Goal: Transaction & Acquisition: Purchase product/service

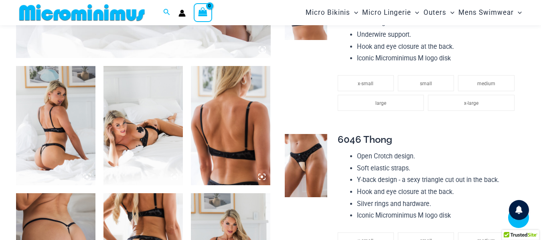
scroll to position [393, 0]
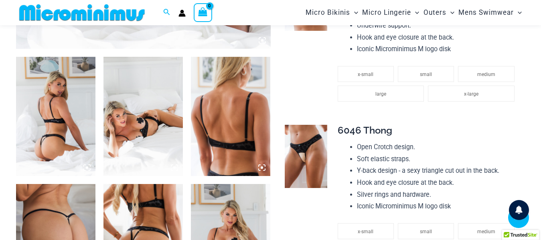
click at [69, 141] on img at bounding box center [55, 116] width 79 height 119
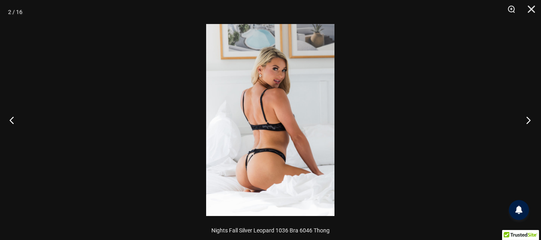
click at [525, 119] on button "Next" at bounding box center [525, 120] width 30 height 40
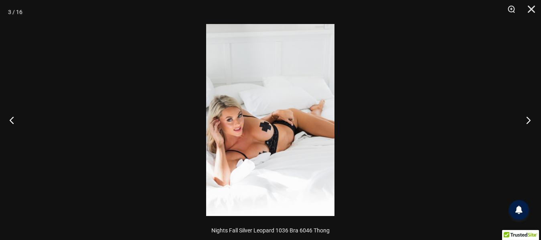
click at [526, 120] on button "Next" at bounding box center [525, 120] width 30 height 40
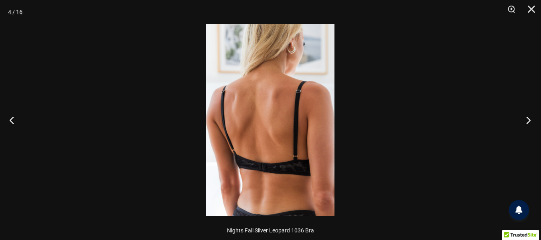
click at [524, 118] on button "Next" at bounding box center [525, 120] width 30 height 40
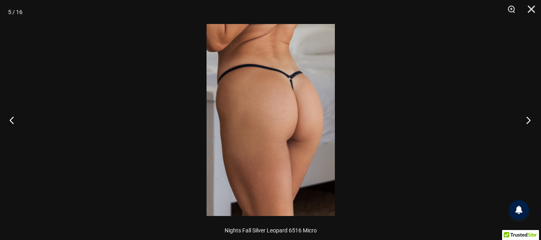
click at [528, 118] on button "Next" at bounding box center [525, 120] width 30 height 40
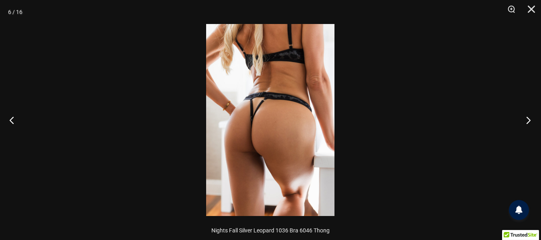
click at [530, 119] on button "Next" at bounding box center [525, 120] width 30 height 40
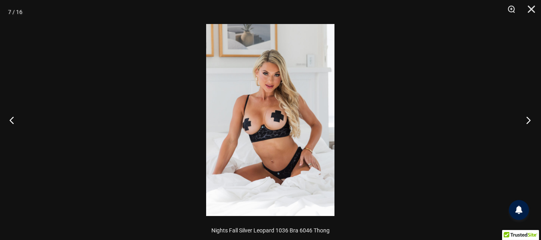
click at [526, 119] on button "Next" at bounding box center [525, 120] width 30 height 40
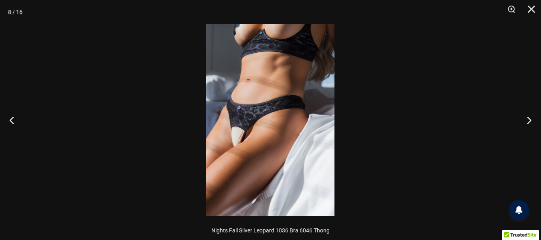
click at [258, 146] on img at bounding box center [270, 120] width 128 height 192
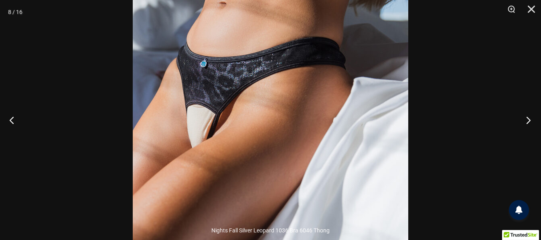
click at [527, 119] on button "Next" at bounding box center [525, 120] width 30 height 40
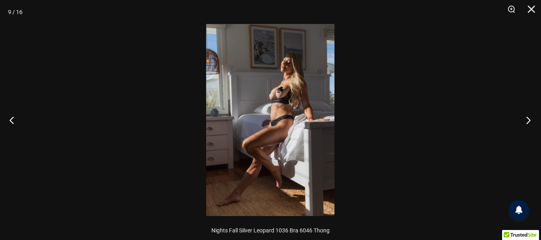
click at [527, 119] on button "Next" at bounding box center [525, 120] width 30 height 40
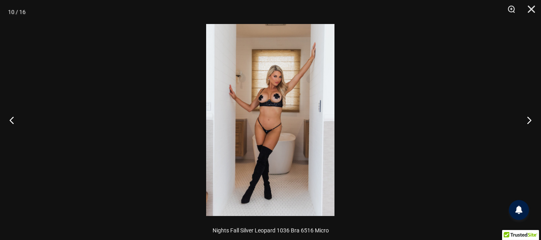
click at [285, 119] on img at bounding box center [270, 120] width 128 height 192
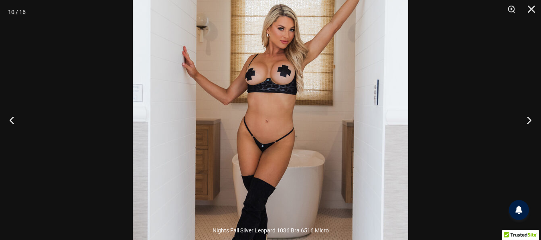
click at [292, 132] on img at bounding box center [270, 122] width 275 height 413
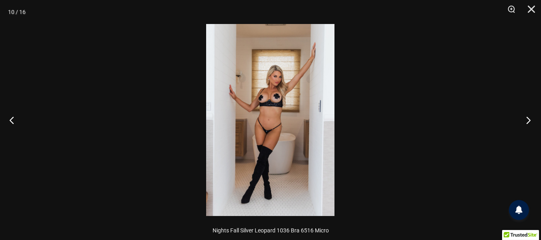
click at [529, 117] on button "Next" at bounding box center [525, 120] width 30 height 40
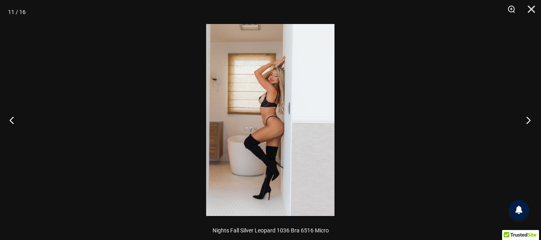
click at [525, 117] on button "Next" at bounding box center [525, 120] width 30 height 40
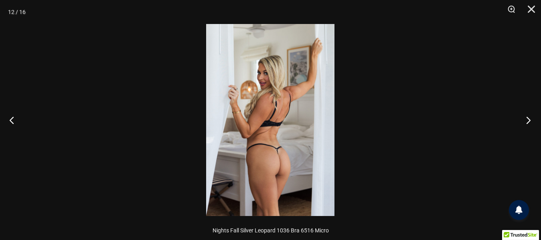
click at [525, 120] on button "Next" at bounding box center [525, 120] width 30 height 40
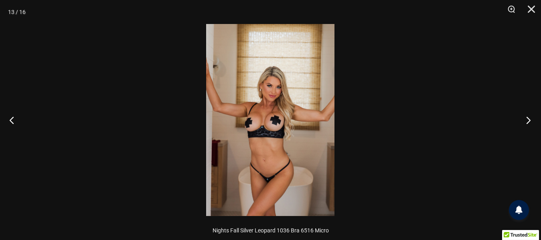
click at [525, 117] on button "Next" at bounding box center [525, 120] width 30 height 40
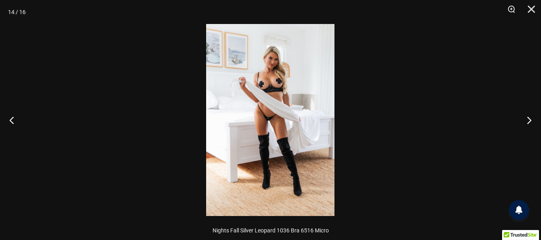
click at [251, 145] on img at bounding box center [270, 120] width 128 height 192
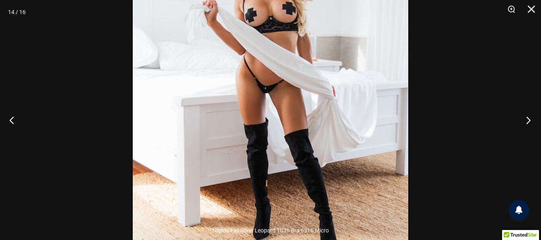
click at [526, 118] on button "Next" at bounding box center [525, 120] width 30 height 40
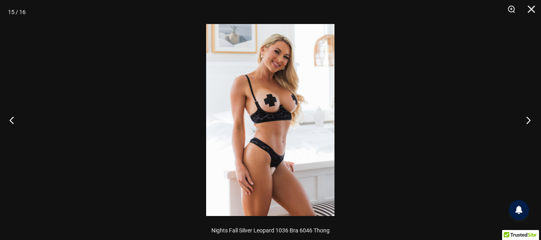
click at [528, 118] on button "Next" at bounding box center [525, 120] width 30 height 40
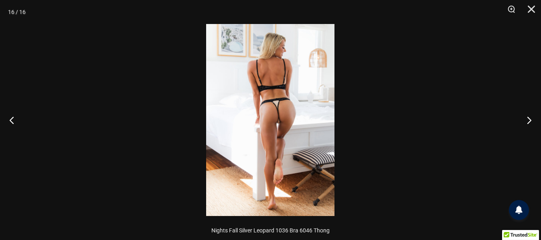
click at [246, 149] on img at bounding box center [270, 120] width 128 height 192
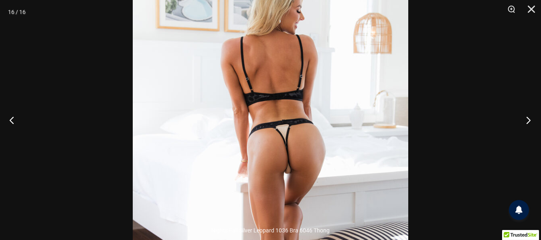
click at [528, 119] on button "Next" at bounding box center [525, 120] width 30 height 40
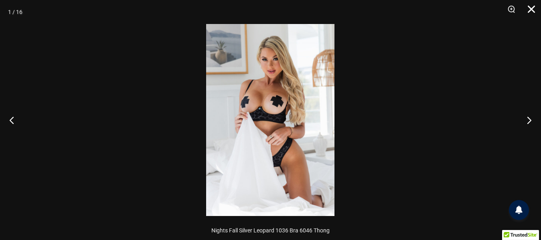
click at [529, 10] on button "Close" at bounding box center [528, 12] width 20 height 24
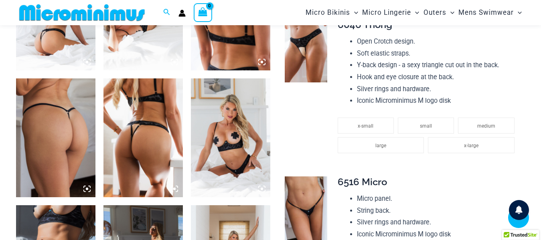
scroll to position [514, 0]
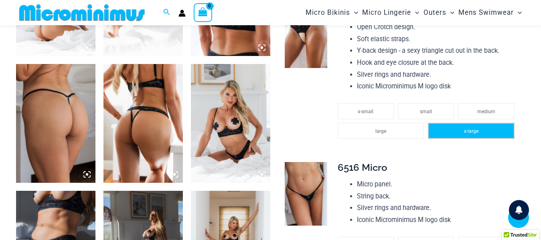
click at [472, 131] on span "x-large" at bounding box center [471, 132] width 14 height 6
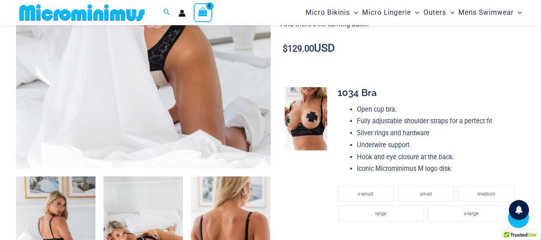
scroll to position [273, 0]
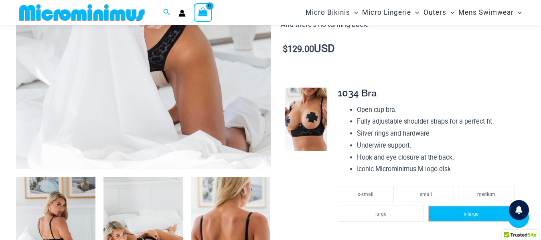
click at [469, 213] on span "x-large" at bounding box center [471, 215] width 14 height 6
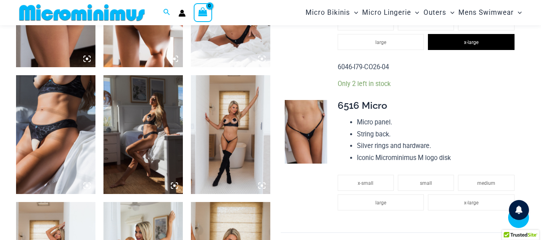
scroll to position [634, 0]
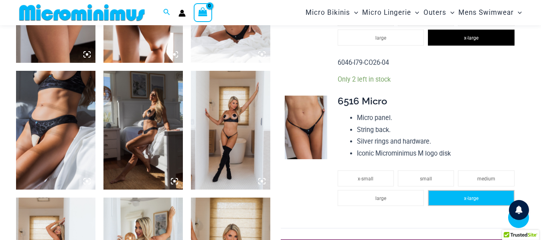
click at [467, 197] on span "x-large" at bounding box center [471, 199] width 14 height 6
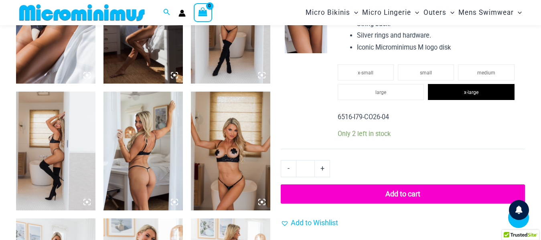
scroll to position [754, 0]
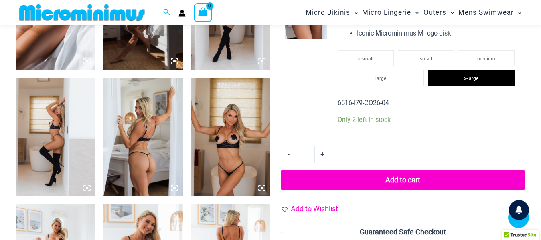
click at [315, 208] on span "Add to Wishlist" at bounding box center [313, 209] width 47 height 8
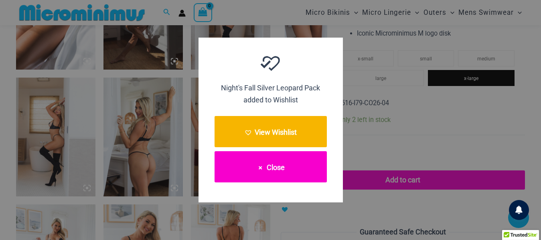
click at [267, 166] on button "Close" at bounding box center [270, 166] width 112 height 31
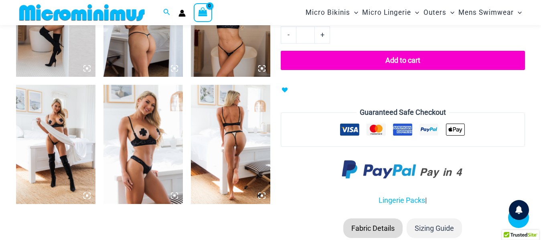
scroll to position [874, 0]
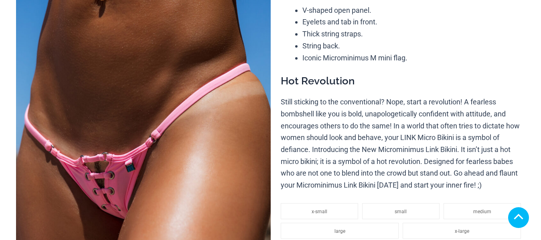
scroll to position [160, 0]
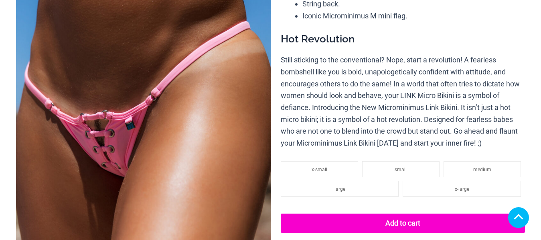
click at [151, 81] on img at bounding box center [143, 110] width 254 height 381
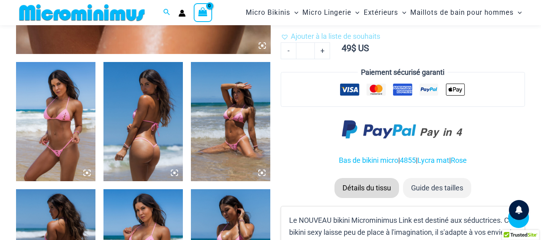
scroll to position [393, 0]
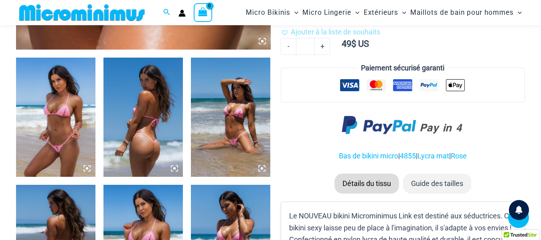
click at [58, 125] on img at bounding box center [55, 117] width 79 height 119
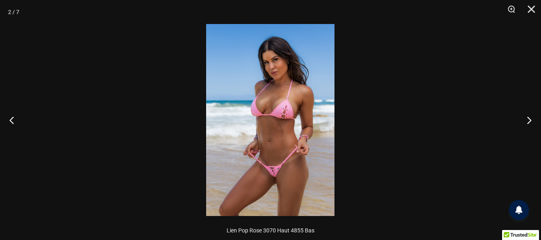
click at [244, 95] on img at bounding box center [270, 120] width 128 height 192
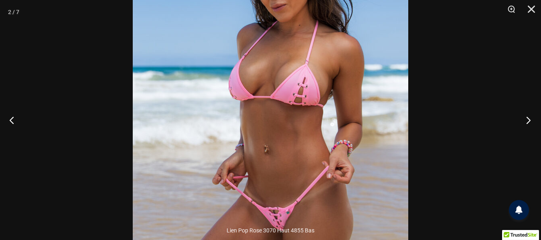
click at [525, 118] on button "Suivant" at bounding box center [525, 120] width 30 height 40
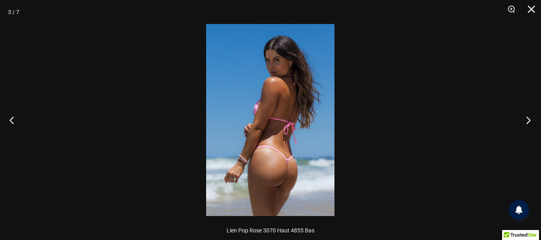
click at [528, 117] on button "Suivant" at bounding box center [525, 120] width 30 height 40
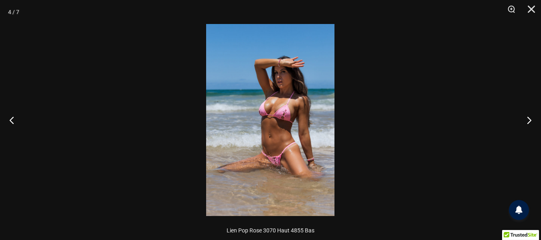
click at [280, 149] on img at bounding box center [270, 120] width 128 height 192
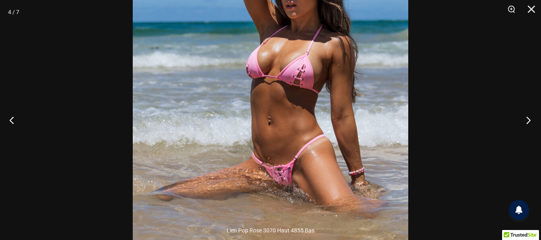
click at [529, 119] on button "Suivant" at bounding box center [525, 120] width 30 height 40
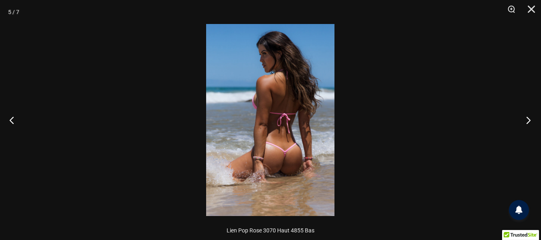
click at [527, 119] on button "Suivant" at bounding box center [525, 120] width 30 height 40
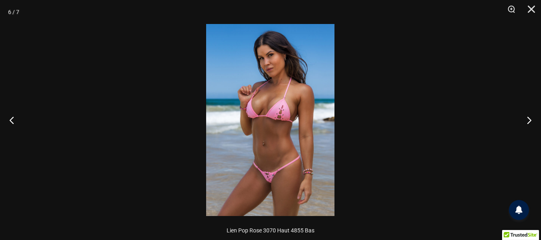
click at [277, 133] on img at bounding box center [270, 120] width 128 height 192
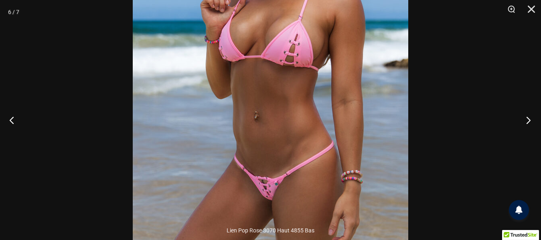
click at [526, 117] on button "Suivant" at bounding box center [525, 120] width 30 height 40
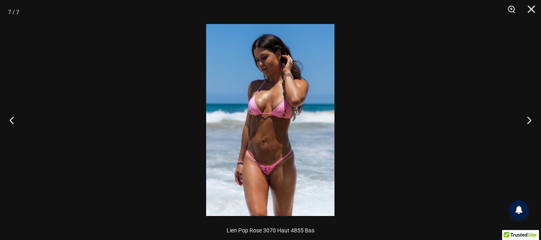
click at [294, 133] on img at bounding box center [270, 120] width 128 height 192
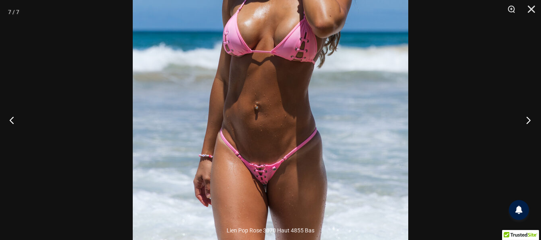
click at [528, 120] on button "Suivant" at bounding box center [525, 120] width 30 height 40
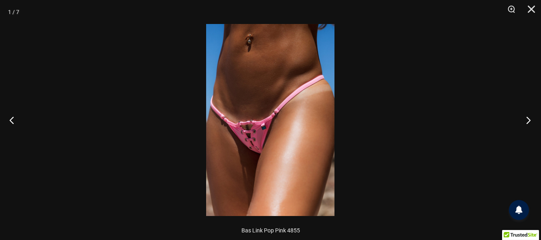
click at [527, 119] on button "Suivant" at bounding box center [525, 120] width 30 height 40
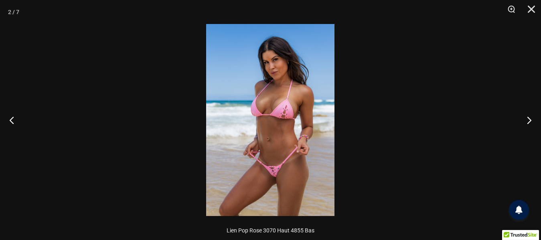
click at [248, 145] on img at bounding box center [270, 120] width 128 height 192
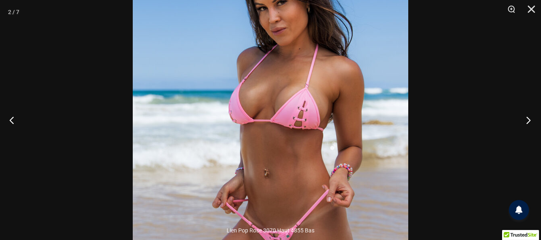
click at [528, 118] on button "Suivant" at bounding box center [525, 120] width 30 height 40
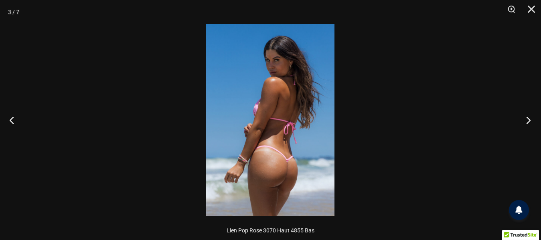
click at [528, 118] on button "Suivant" at bounding box center [525, 120] width 30 height 40
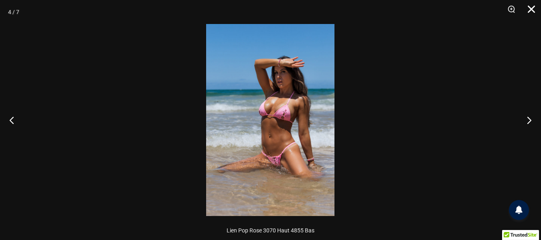
click at [531, 6] on button "Fermer" at bounding box center [528, 12] width 20 height 24
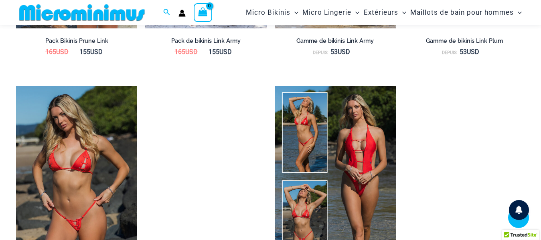
scroll to position [914, 0]
